Goal: Transaction & Acquisition: Purchase product/service

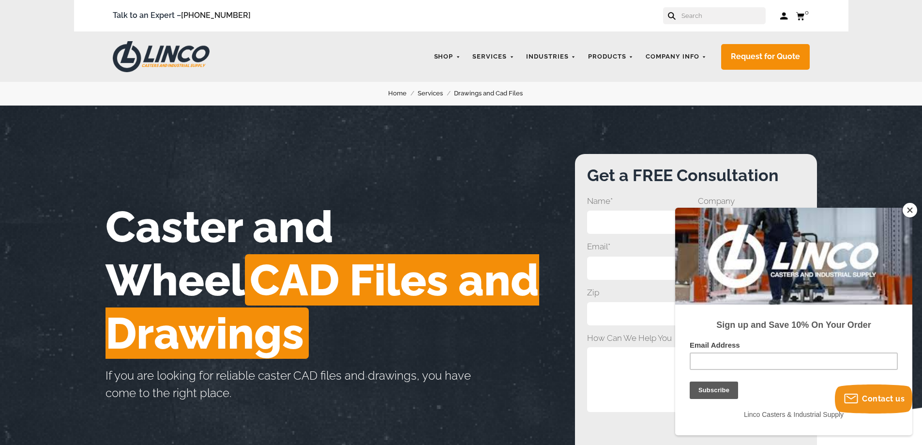
click at [911, 208] on button "Close" at bounding box center [910, 210] width 15 height 15
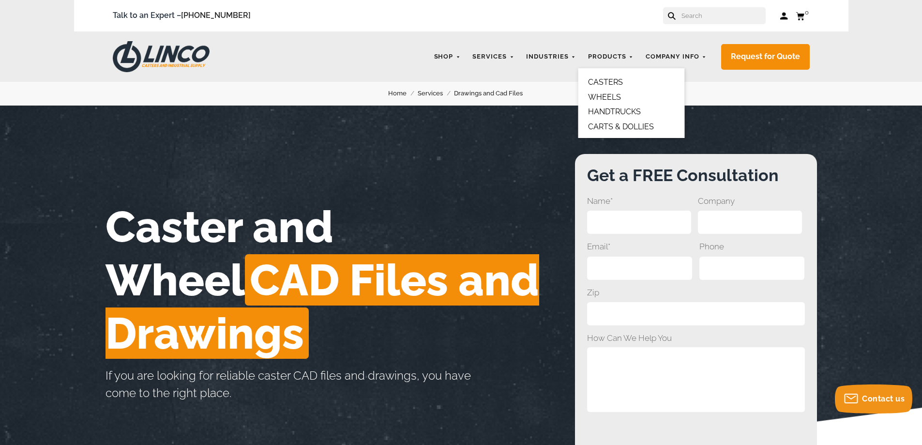
click at [602, 81] on link "CASTERS" at bounding box center [605, 81] width 35 height 9
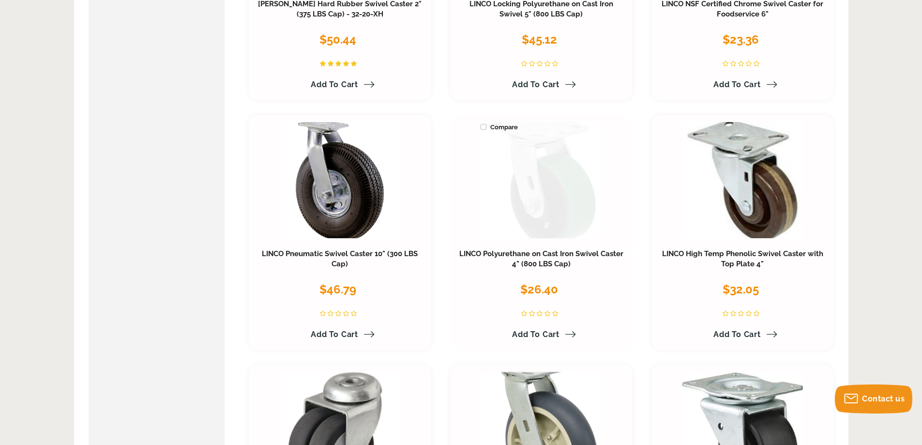
scroll to position [2227, 0]
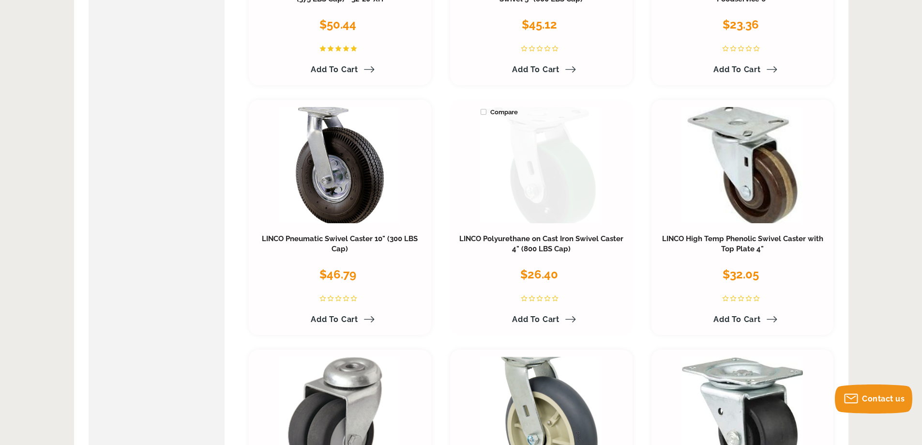
click at [538, 154] on link at bounding box center [541, 165] width 121 height 116
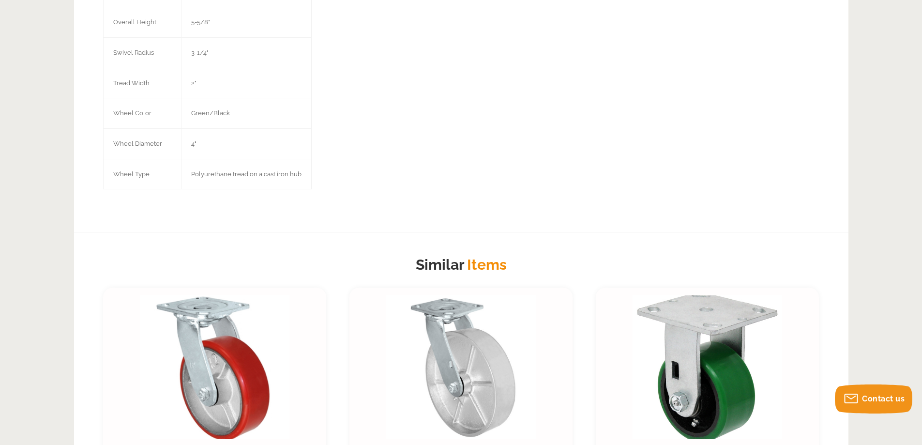
scroll to position [872, 0]
